Goal: Information Seeking & Learning: Learn about a topic

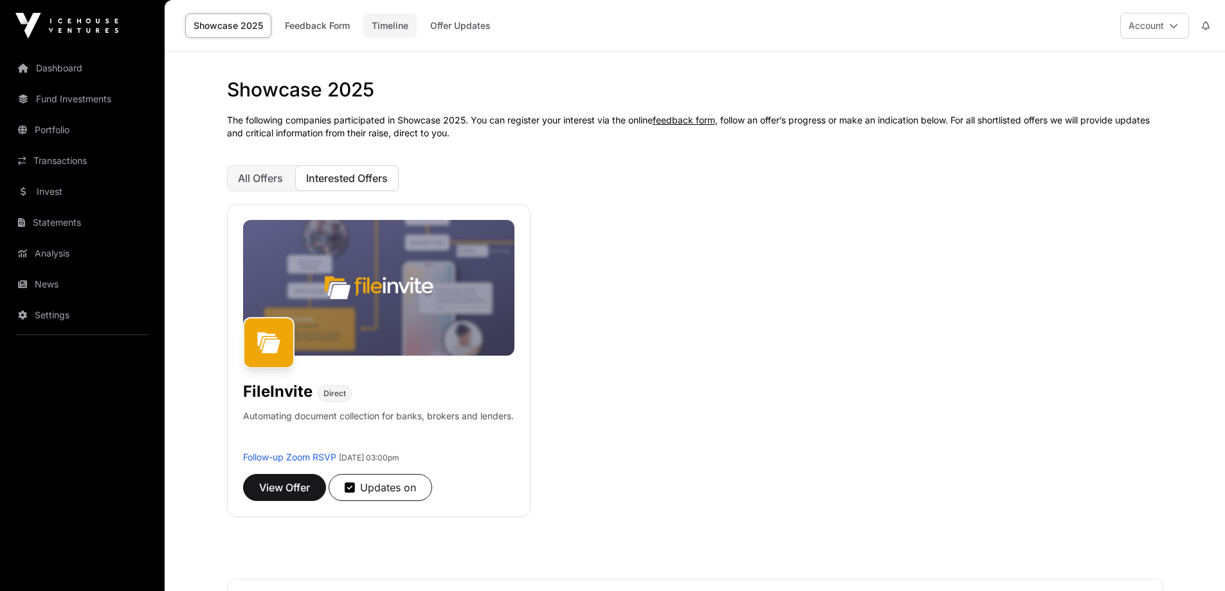
click at [393, 25] on link "Timeline" at bounding box center [389, 25] width 53 height 24
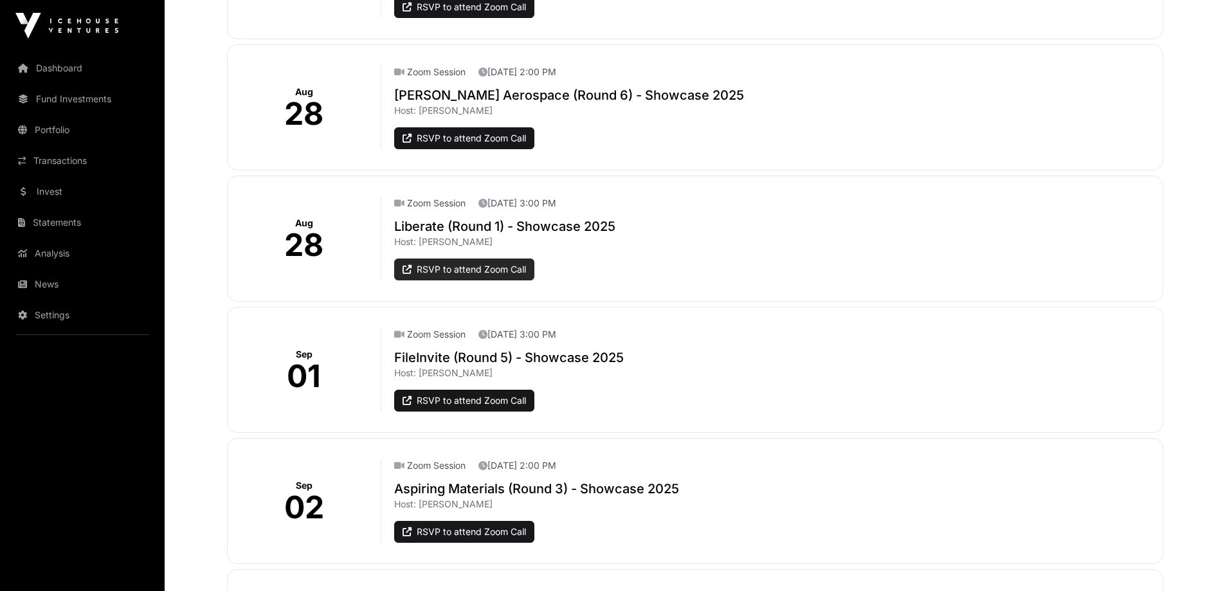
scroll to position [771, 0]
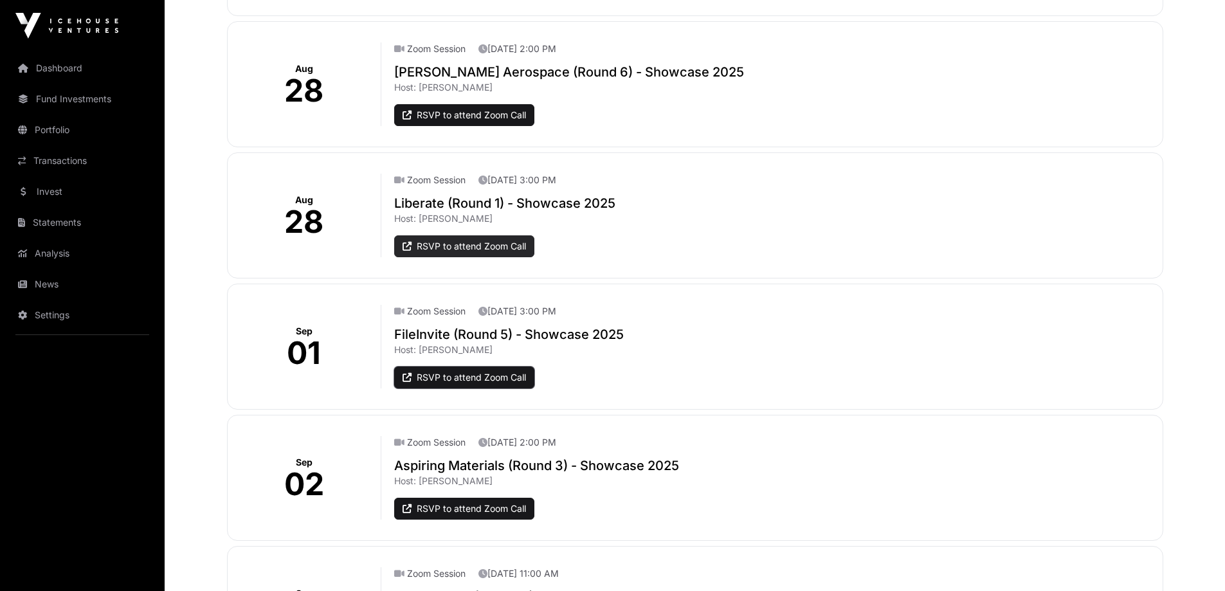
click at [481, 378] on link "RSVP to attend Zoom Call" at bounding box center [464, 377] width 140 height 22
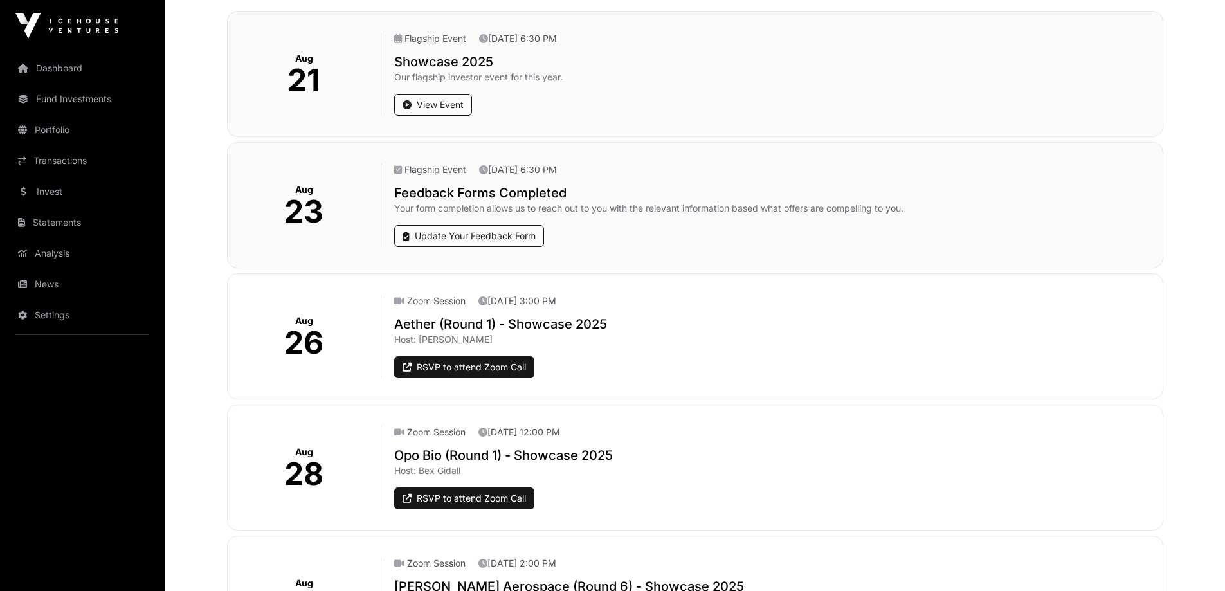
scroll to position [0, 0]
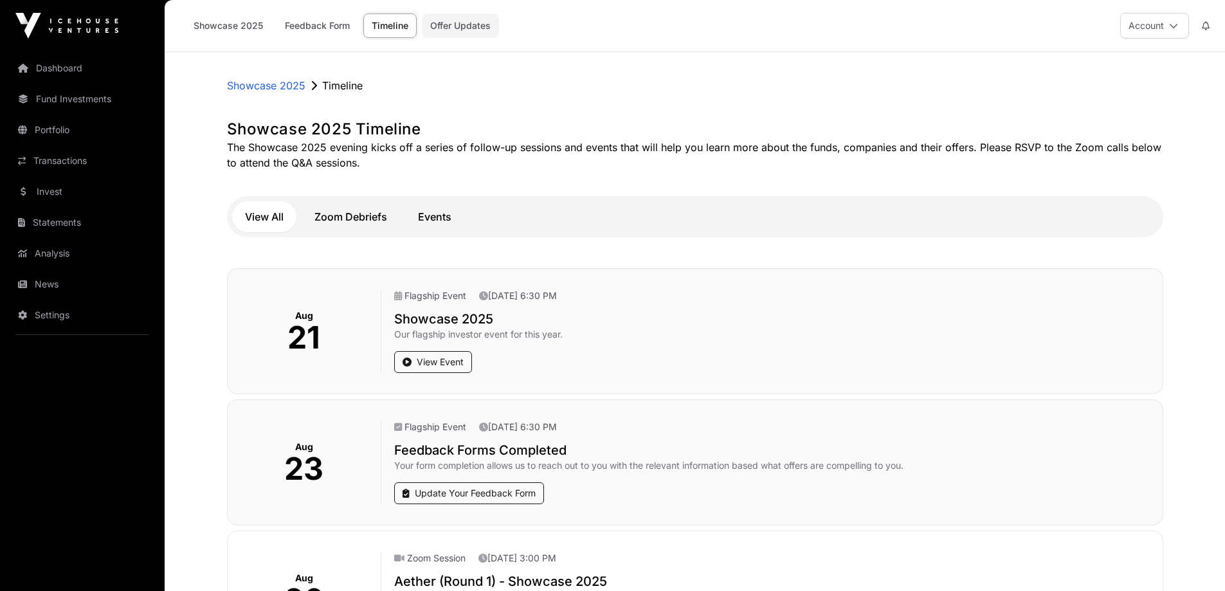
click at [449, 14] on link "Offer Updates" at bounding box center [460, 25] width 77 height 24
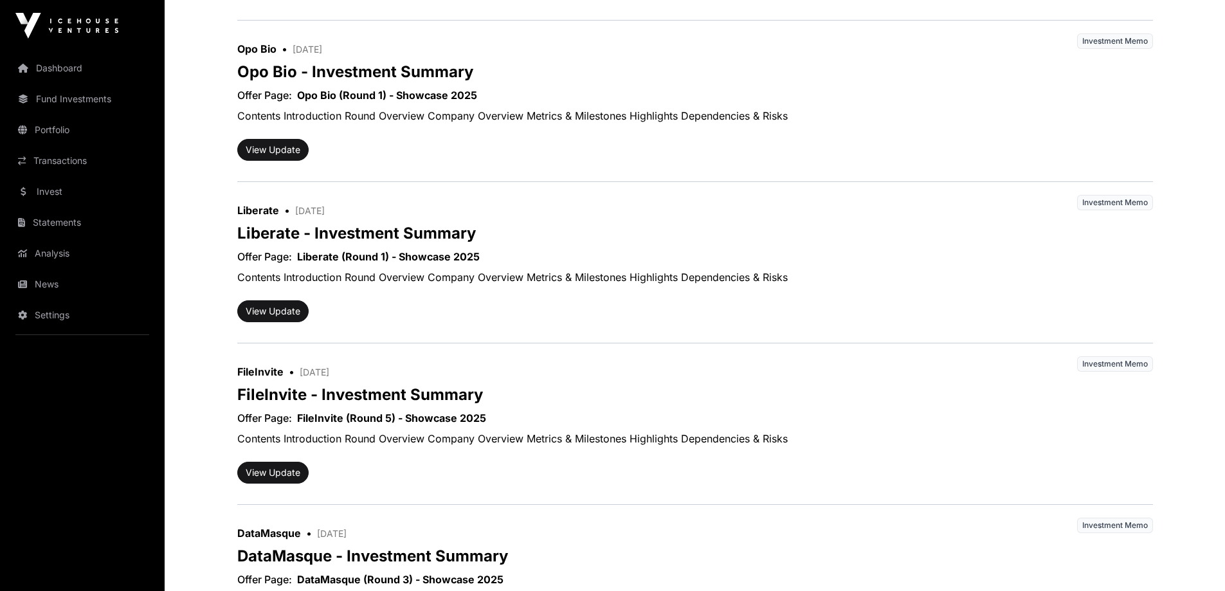
scroll to position [900, 0]
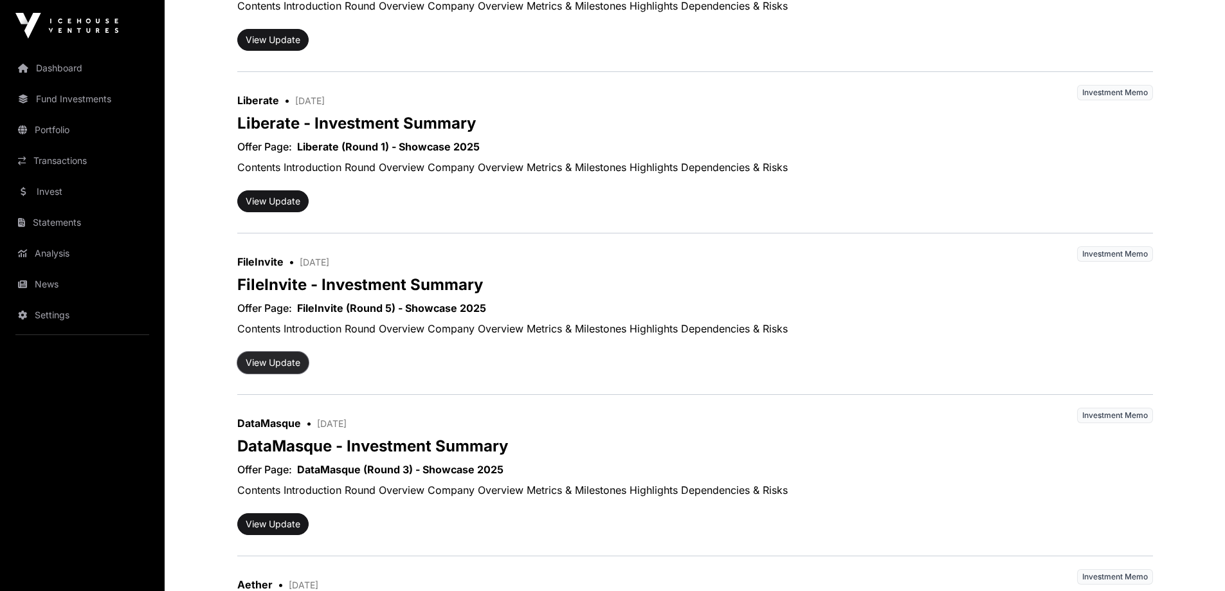
click at [280, 363] on button "View Update" at bounding box center [272, 363] width 71 height 22
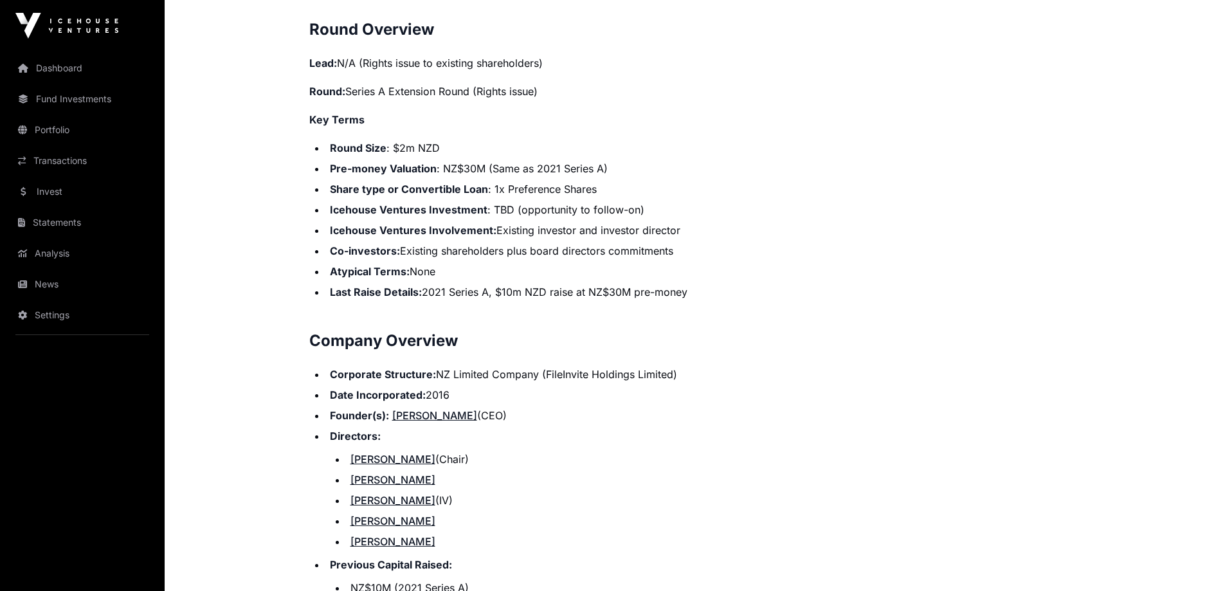
scroll to position [881, 0]
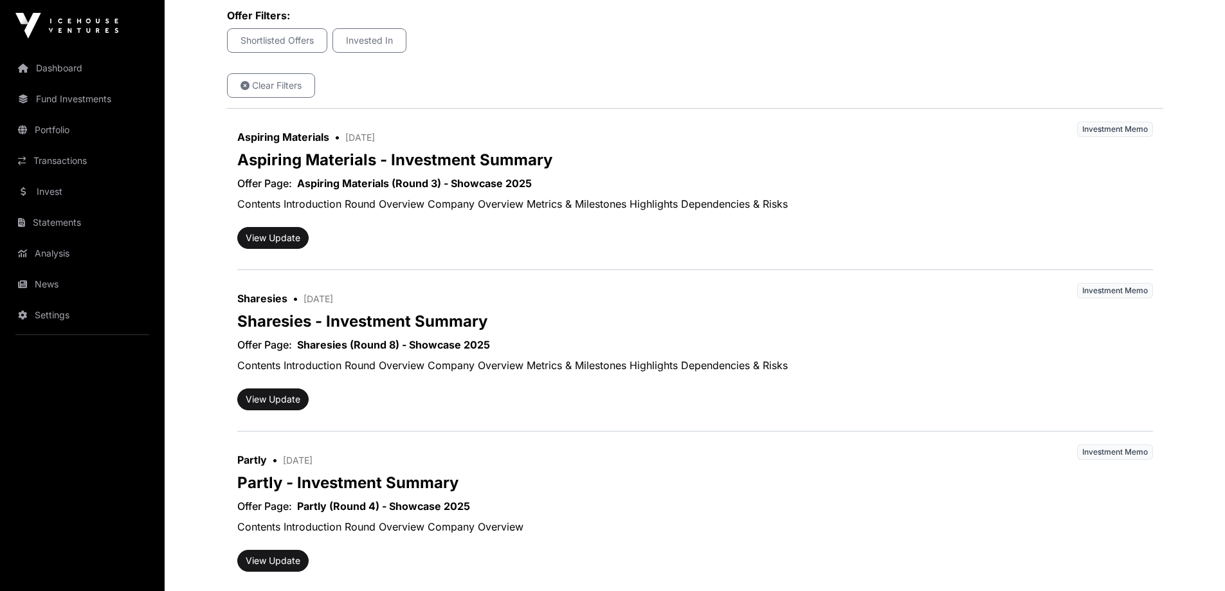
scroll to position [235, 0]
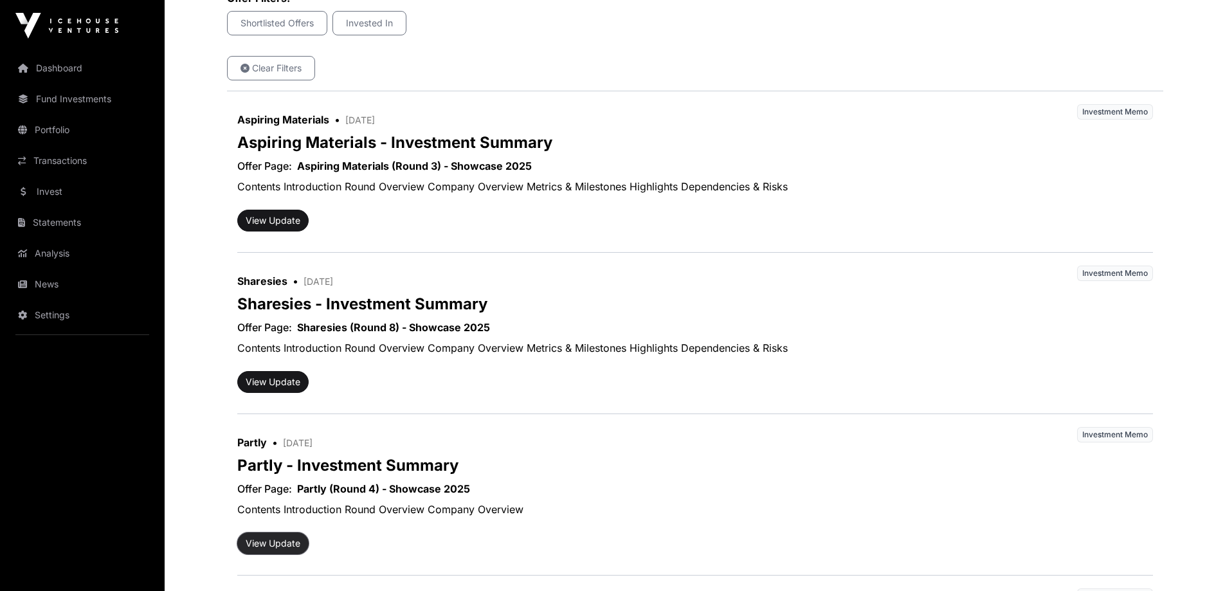
click at [277, 543] on button "View Update" at bounding box center [272, 543] width 71 height 22
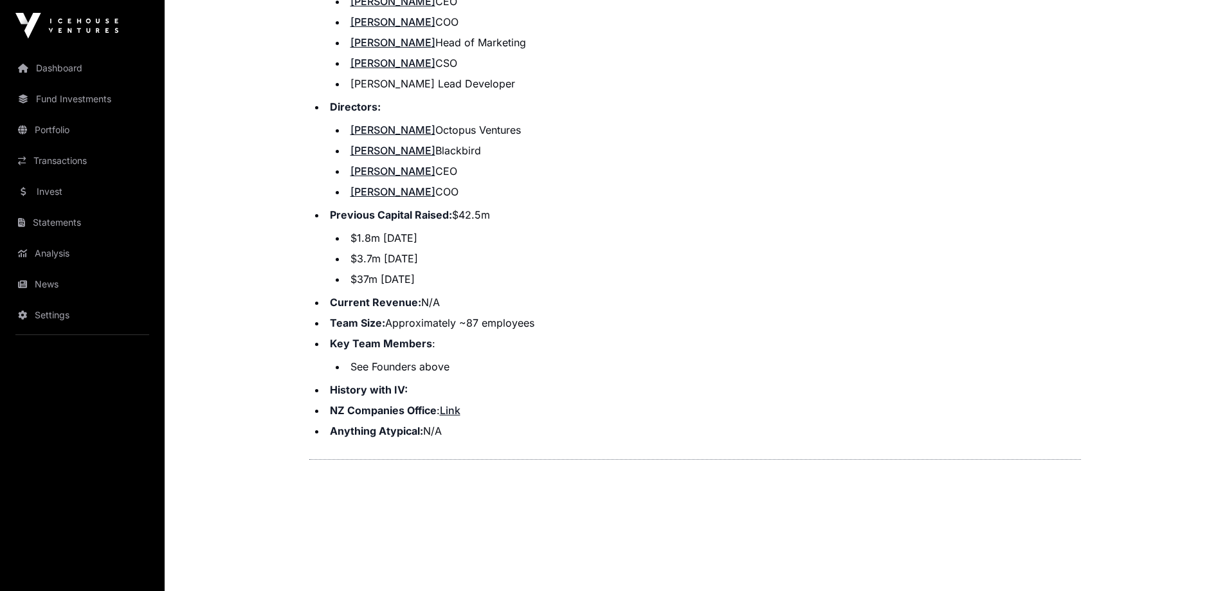
scroll to position [1540, 0]
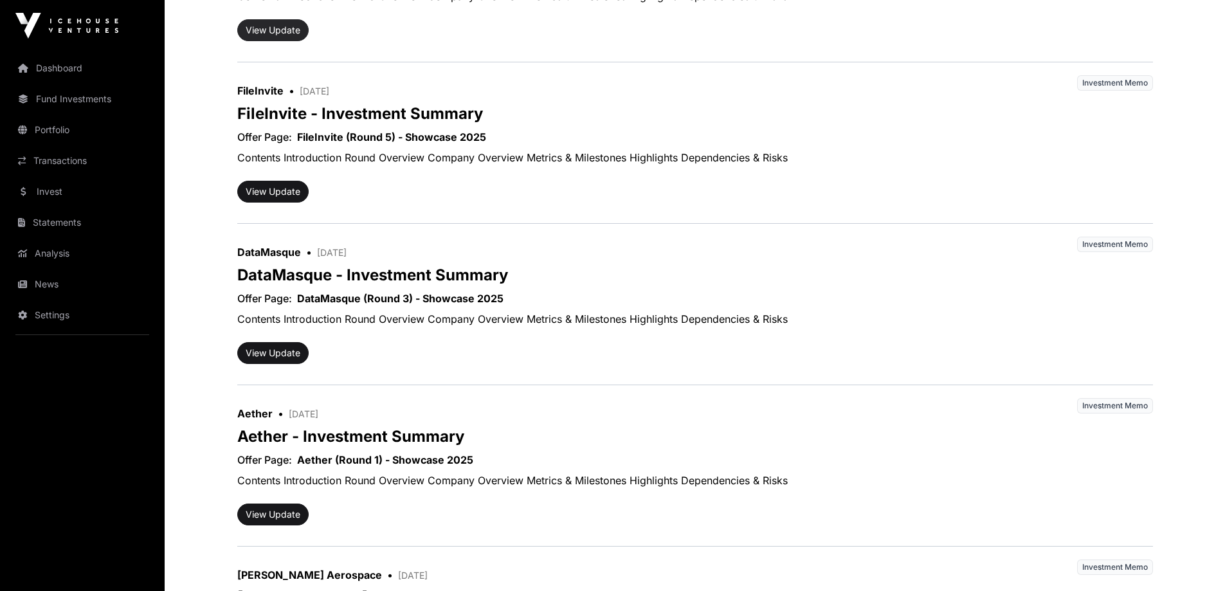
scroll to position [1135, 0]
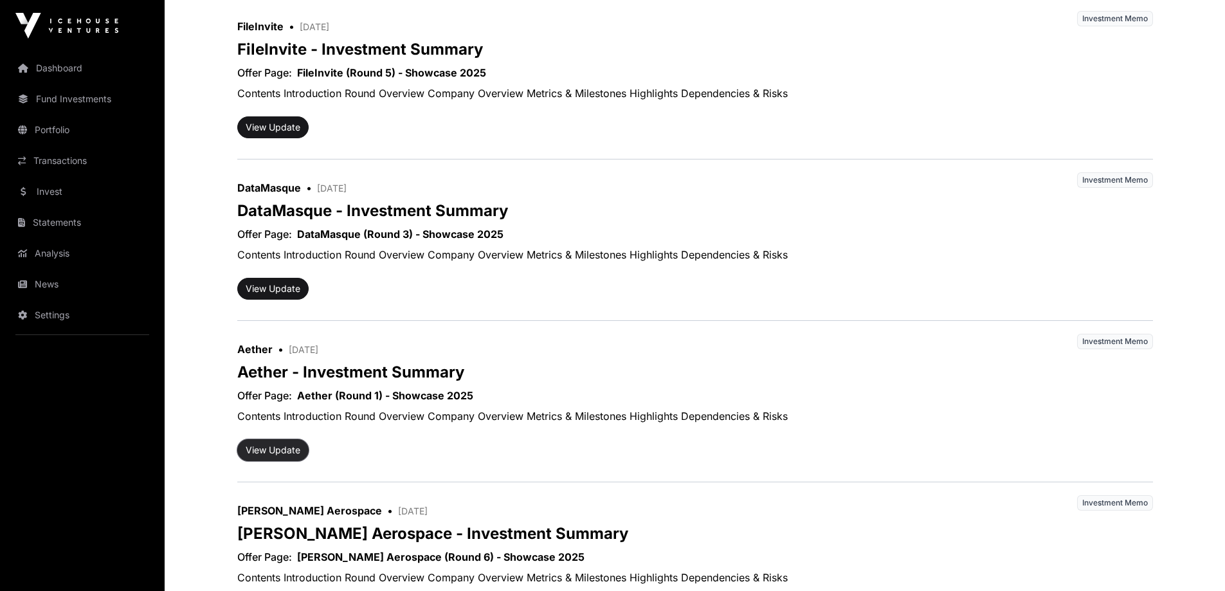
click at [277, 449] on button "View Update" at bounding box center [272, 450] width 71 height 22
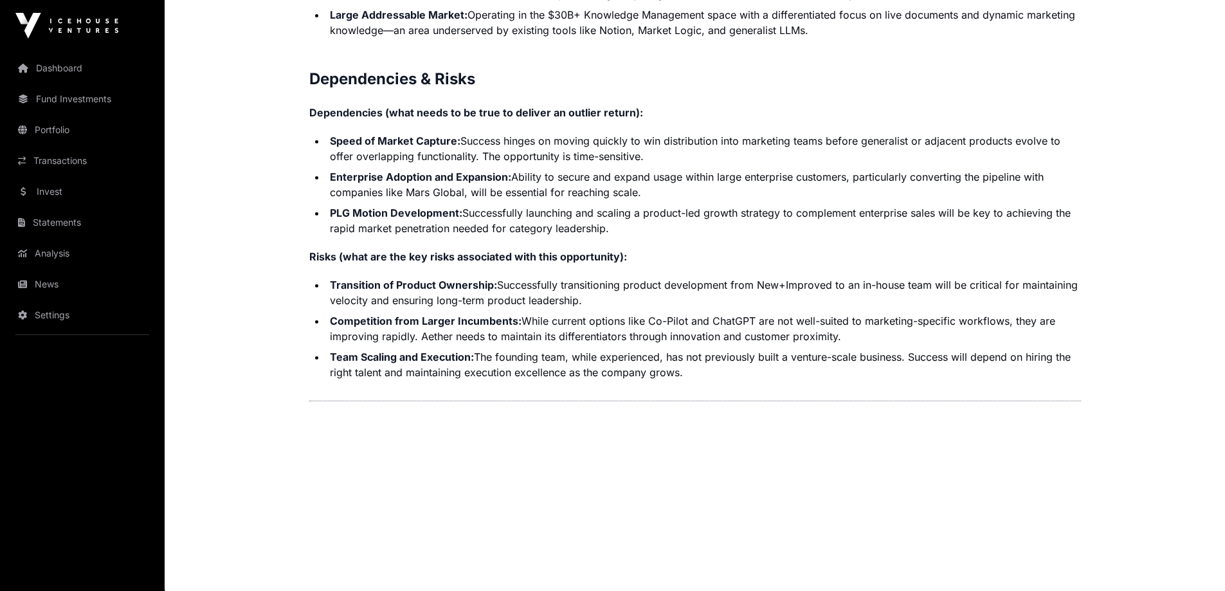
scroll to position [2737, 0]
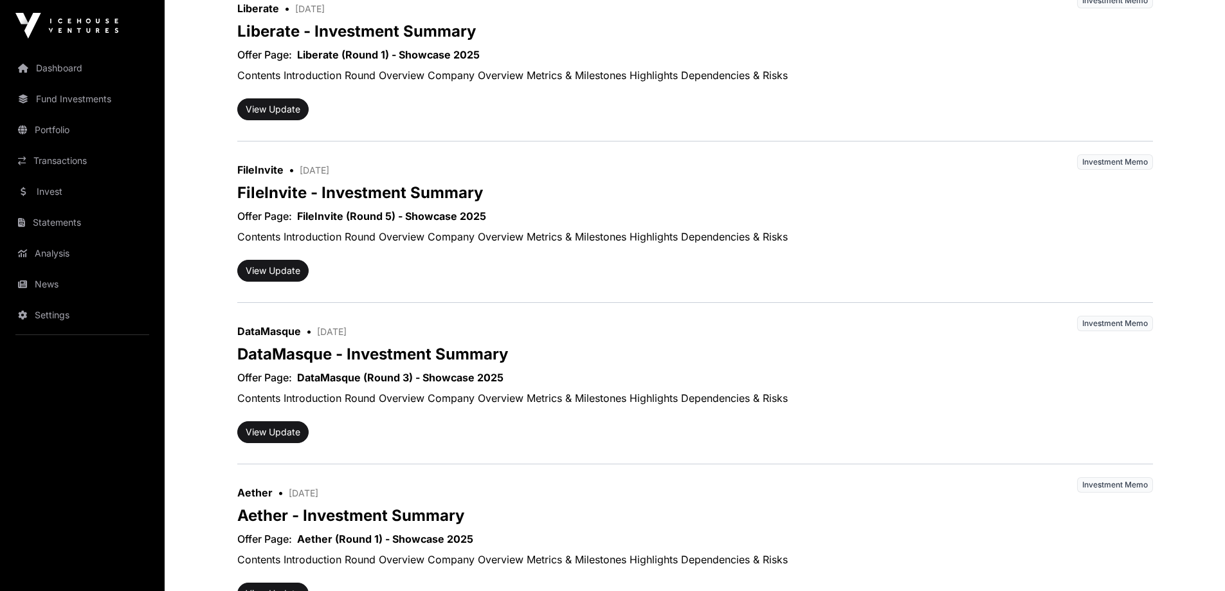
scroll to position [1007, 0]
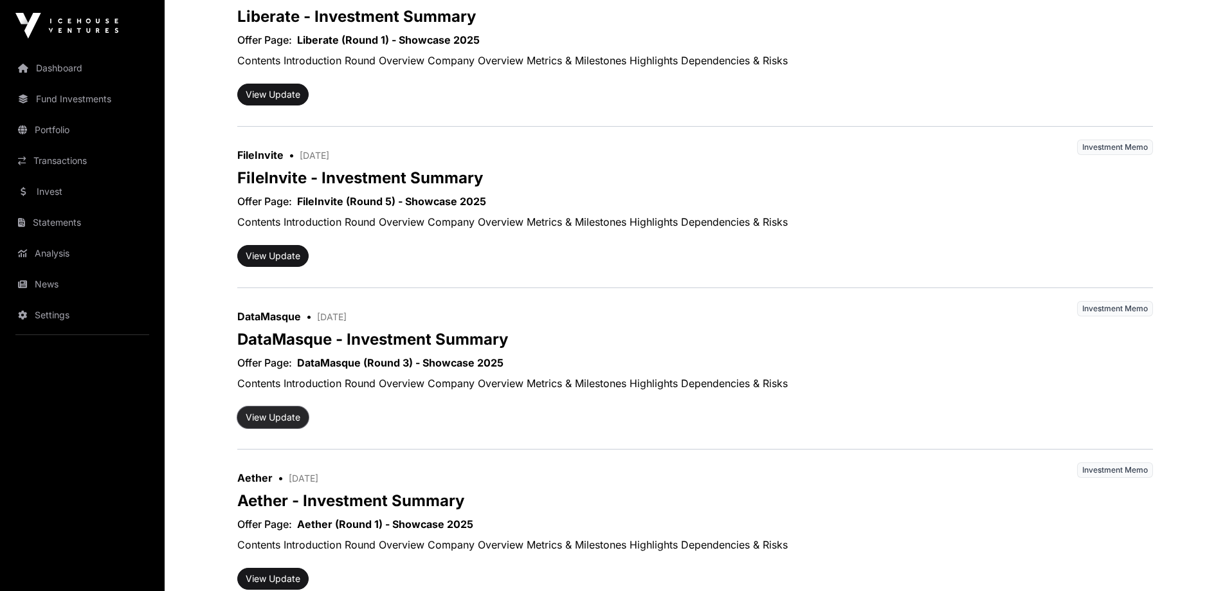
click at [273, 418] on button "View Update" at bounding box center [272, 417] width 71 height 22
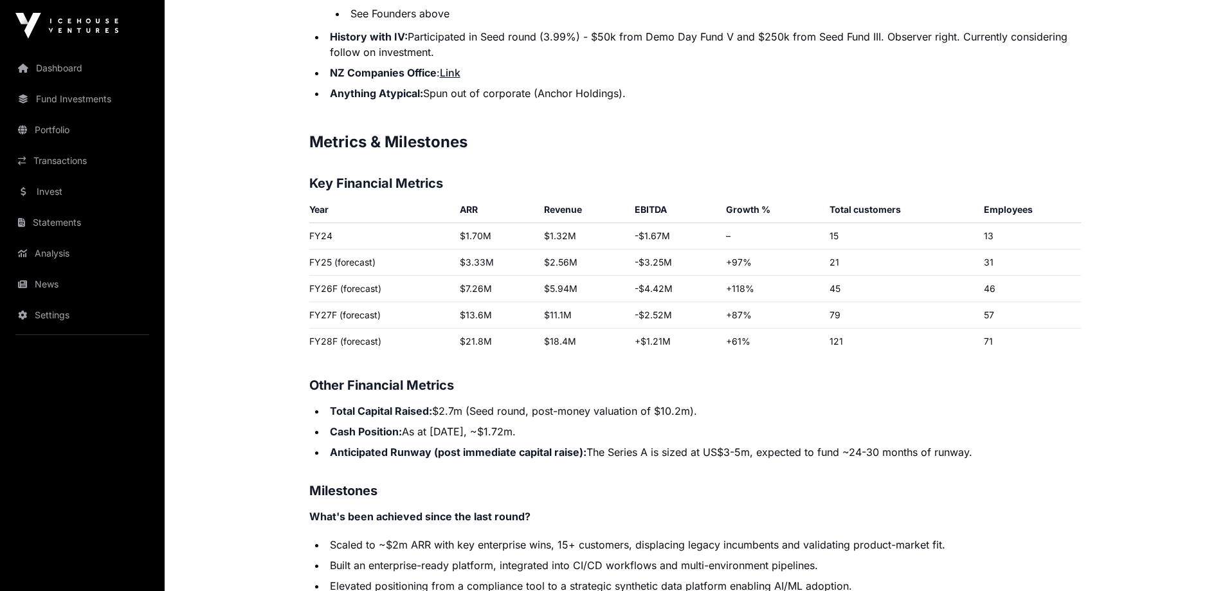
scroll to position [1736, 0]
